Goal: Navigation & Orientation: Find specific page/section

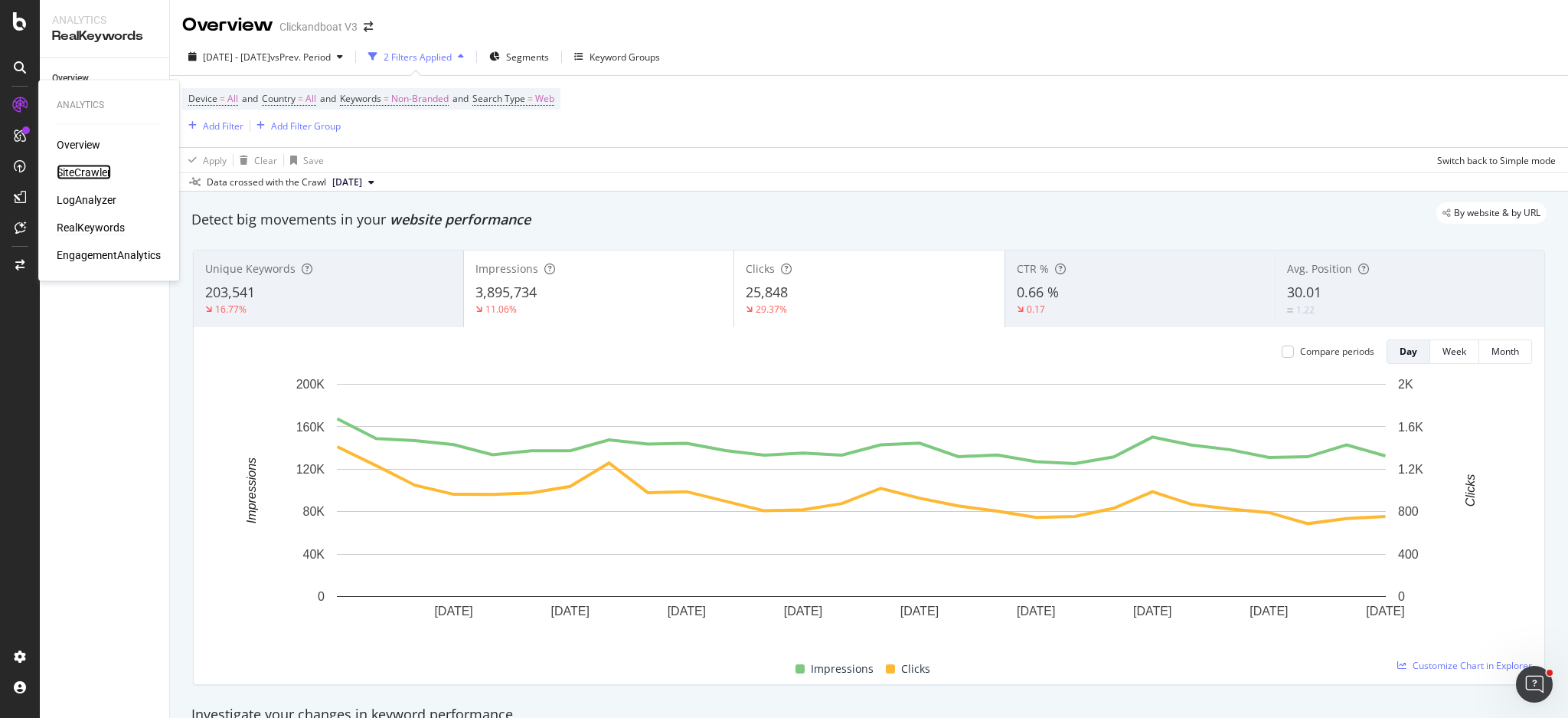
click at [80, 173] on div "SiteCrawler" at bounding box center [84, 172] width 55 height 15
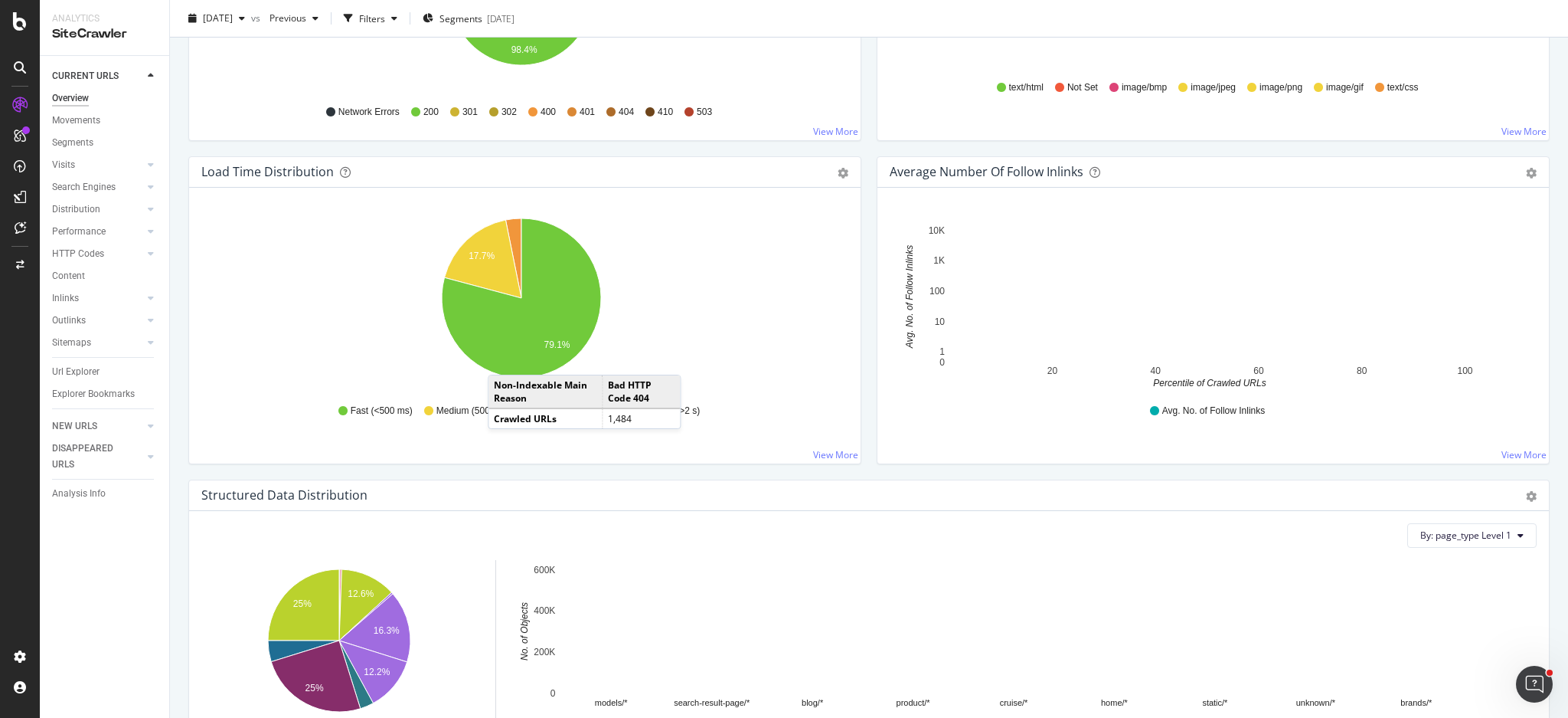
scroll to position [1035, 0]
